Goal: Information Seeking & Learning: Learn about a topic

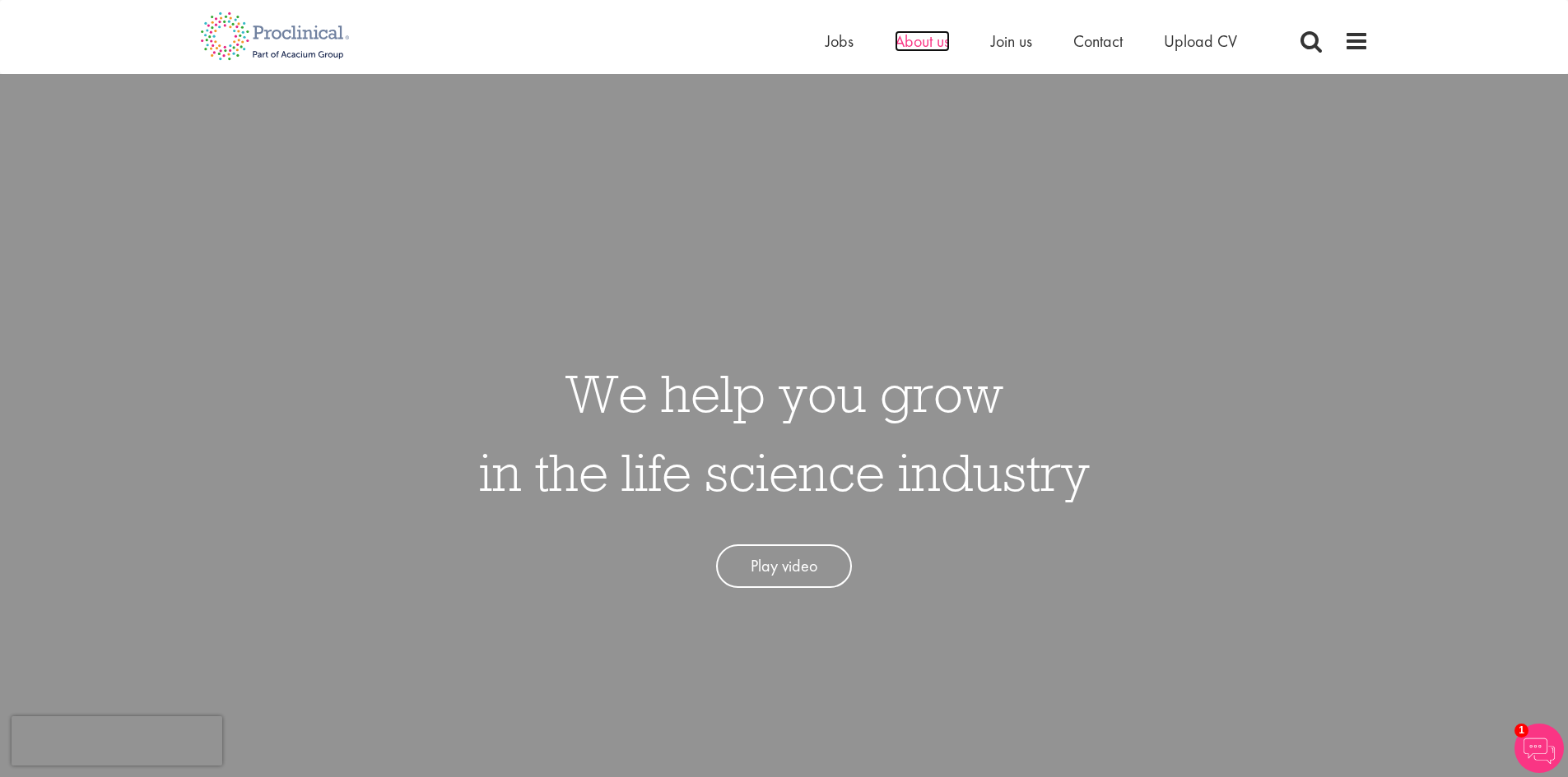
click at [915, 45] on span "About us" at bounding box center [922, 42] width 55 height 22
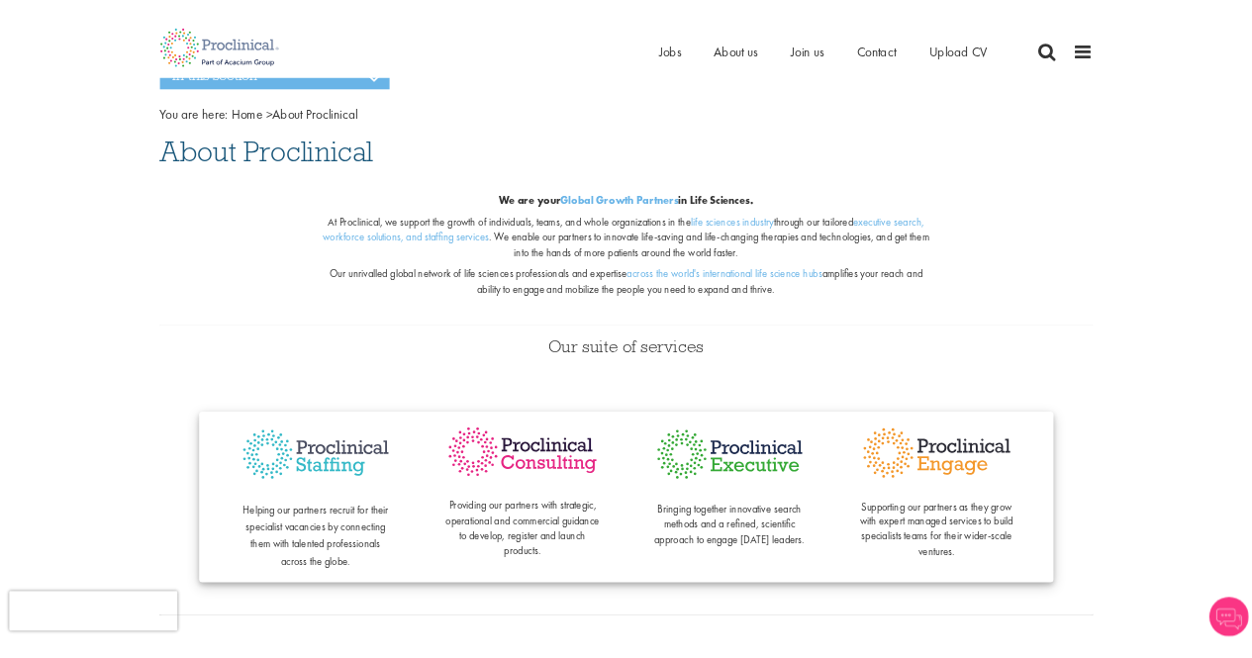
scroll to position [99, 0]
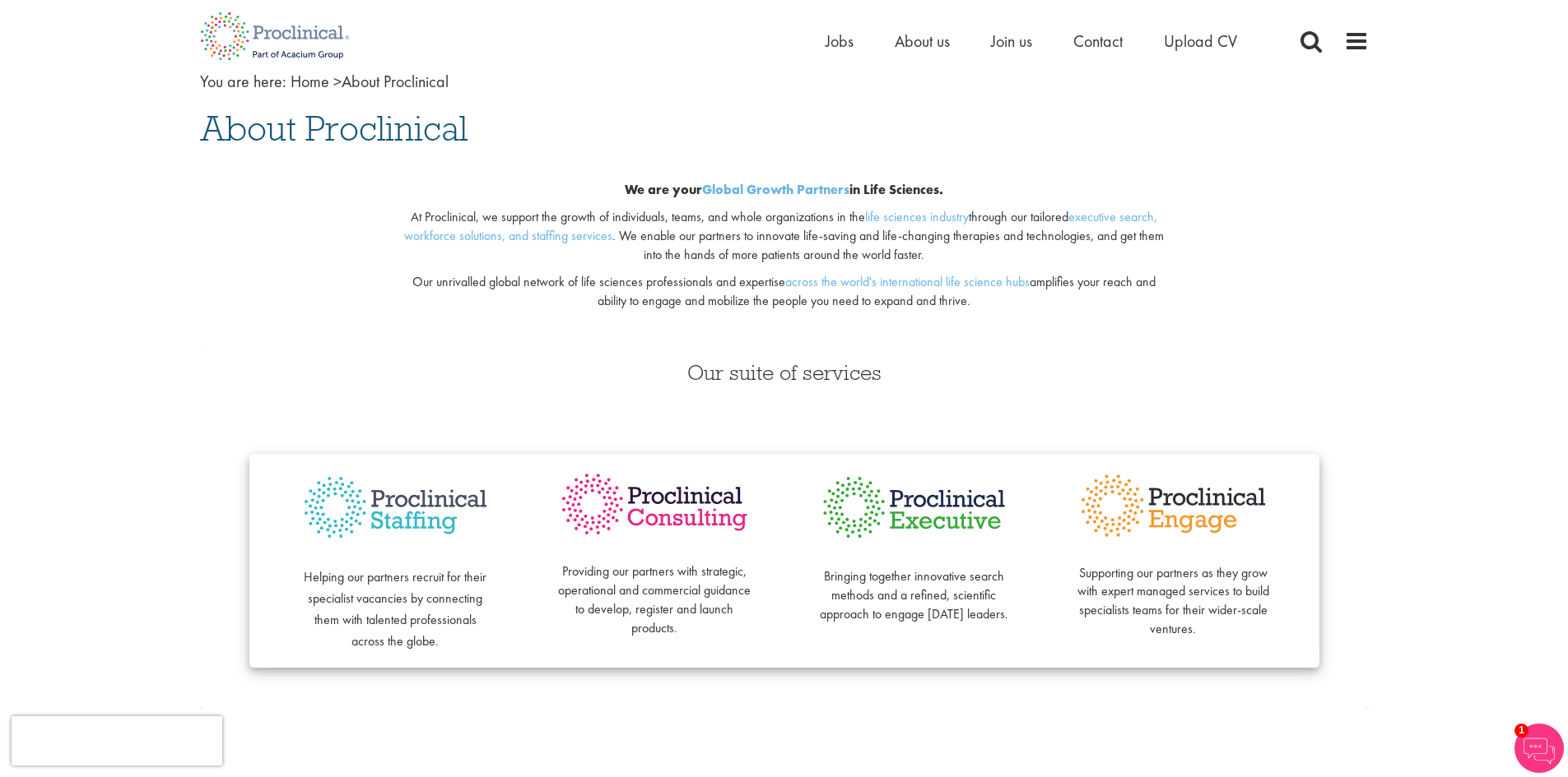
drag, startPoint x: 880, startPoint y: 578, endPoint x: 927, endPoint y: 629, distance: 69.4
click at [937, 623] on p "Bringing together innovative search methods and a refined, scientific approach …" at bounding box center [914, 586] width 194 height 75
drag, startPoint x: 316, startPoint y: 578, endPoint x: 441, endPoint y: 634, distance: 137.0
click at [441, 634] on p "Helping our partners recruit for their specialist vacancies by connecting them …" at bounding box center [395, 598] width 194 height 106
drag, startPoint x: 1087, startPoint y: 563, endPoint x: 1220, endPoint y: 620, distance: 144.7
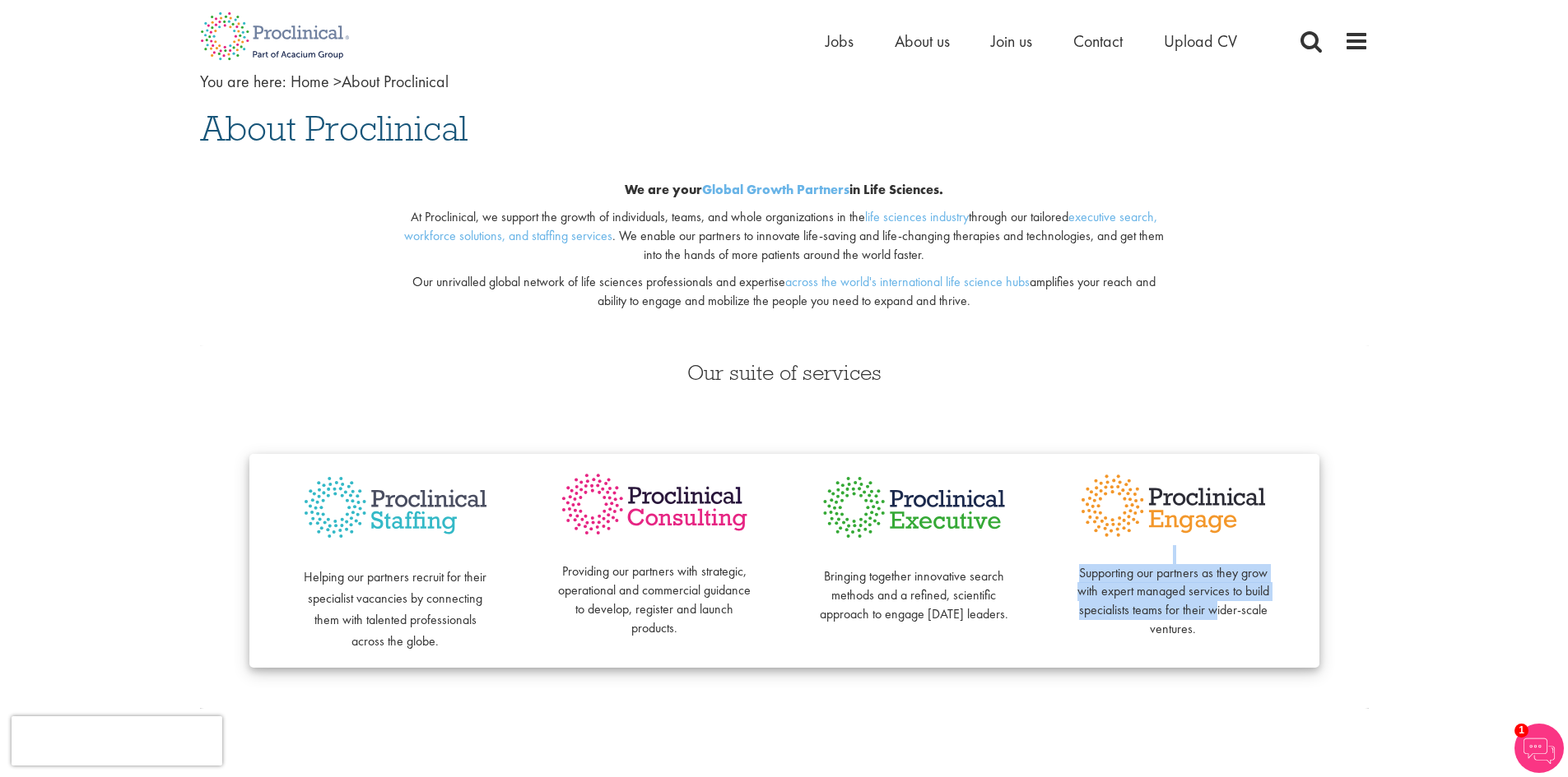
click at [1218, 620] on p "Supporting our partners as they grow with expert managed services to build spec…" at bounding box center [1173, 592] width 194 height 94
click at [1190, 637] on p "Supporting our partners as they grow with expert managed services to build spec…" at bounding box center [1173, 592] width 194 height 94
drag, startPoint x: 1205, startPoint y: 637, endPoint x: 1052, endPoint y: 561, distance: 170.8
click at [1055, 564] on div "Supporting our partners as they grow with expert managed services to build spec…" at bounding box center [1173, 561] width 259 height 181
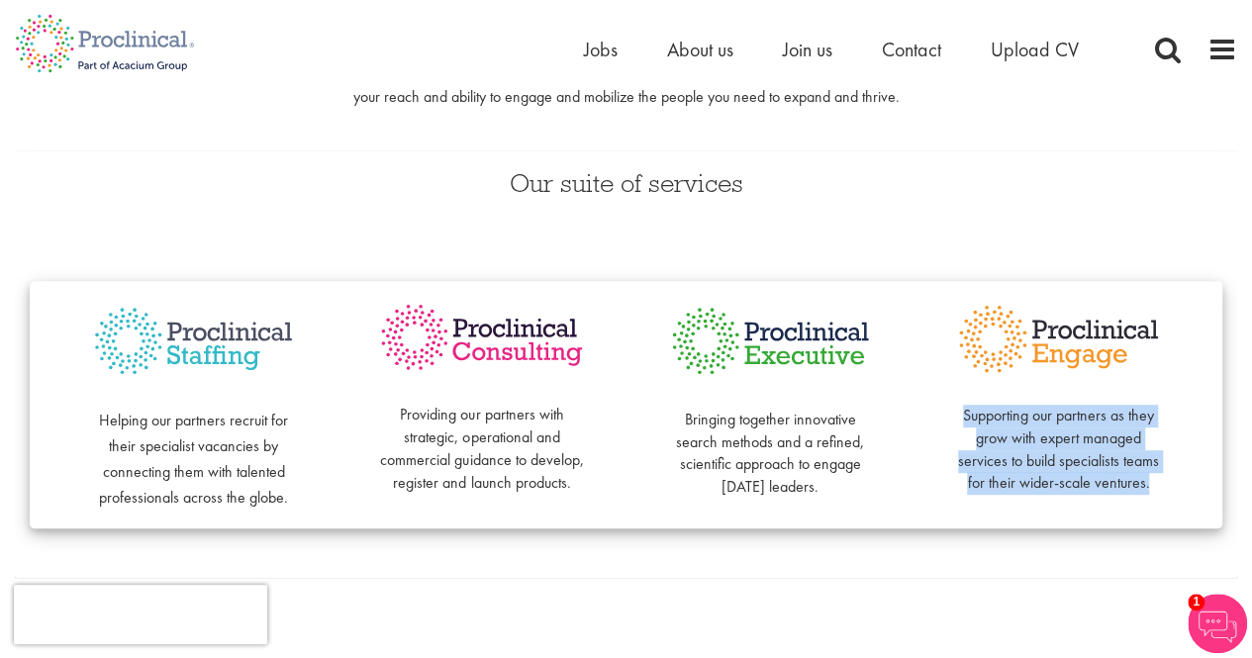
scroll to position [396, 0]
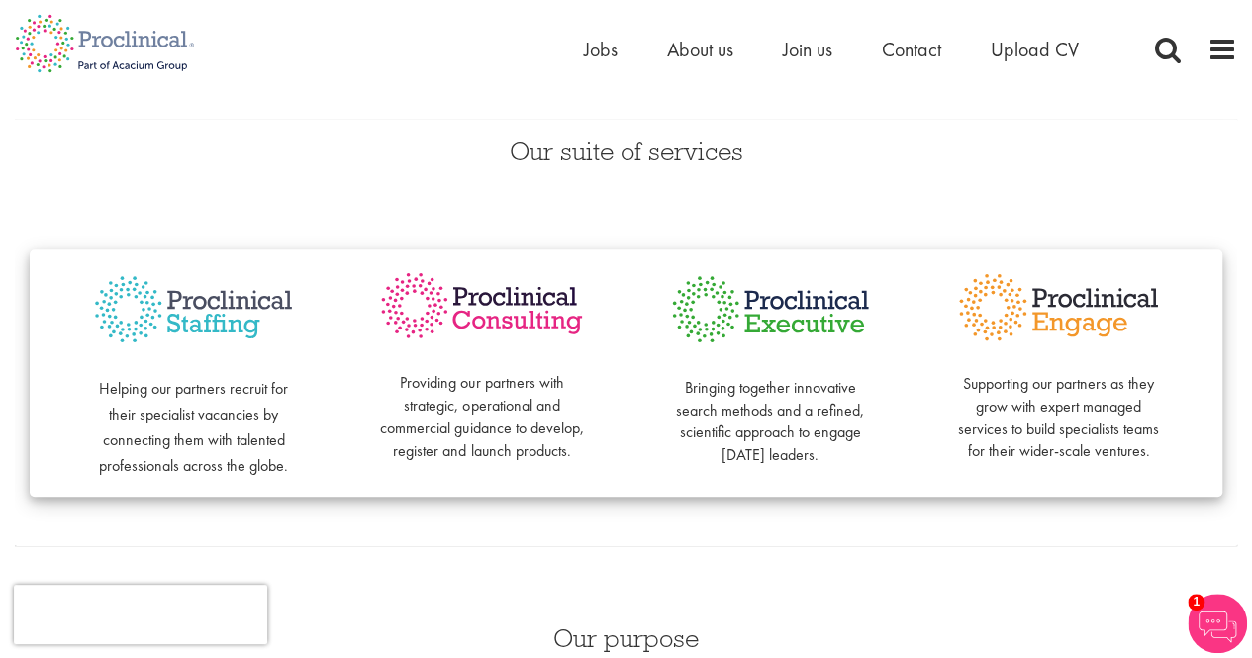
click at [767, 508] on div "Helping our partners recruit for their specialist vacancies by connecting them …" at bounding box center [626, 371] width 1223 height 333
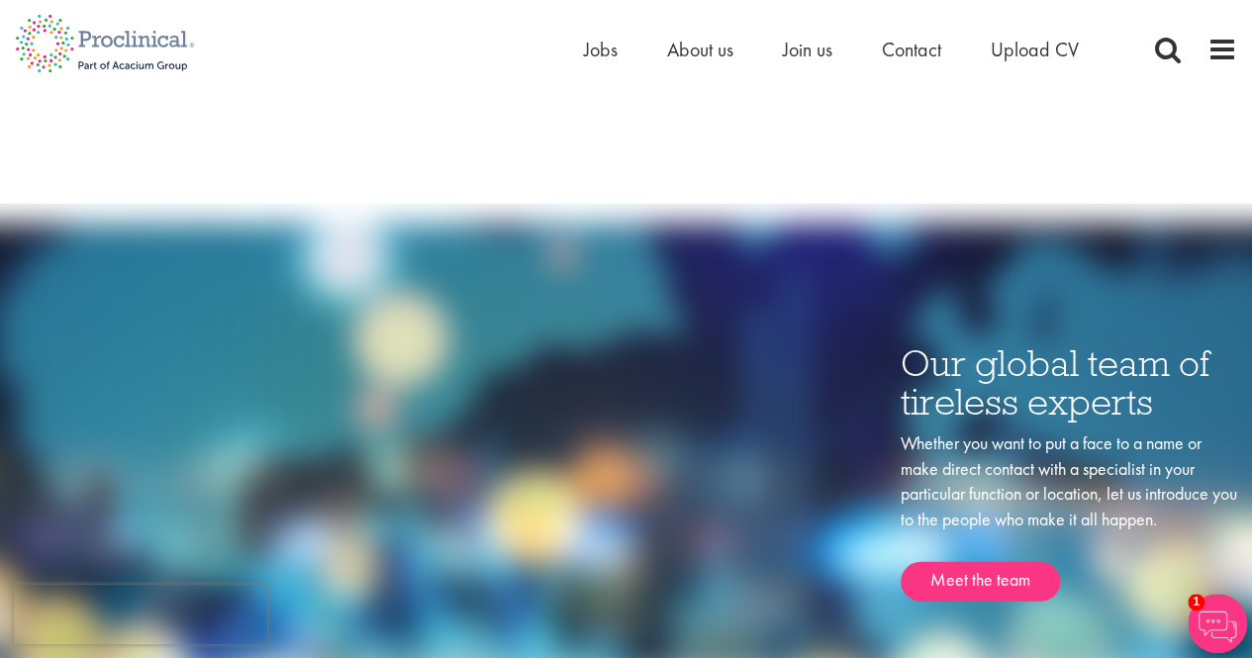
scroll to position [2335, 0]
